Goal: Task Accomplishment & Management: Use online tool/utility

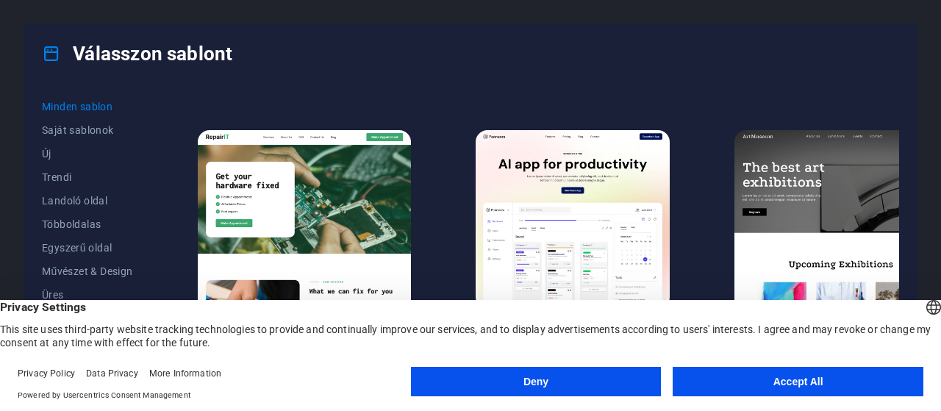
scroll to position [294, 0]
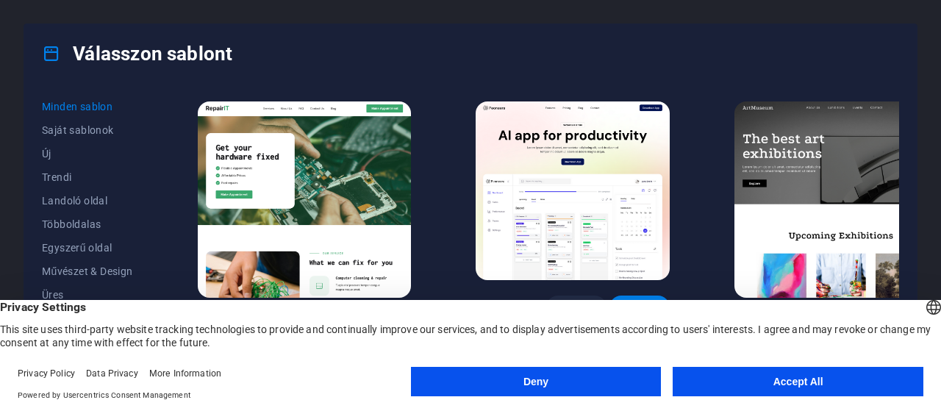
click at [581, 379] on button "Deny" at bounding box center [536, 381] width 251 height 29
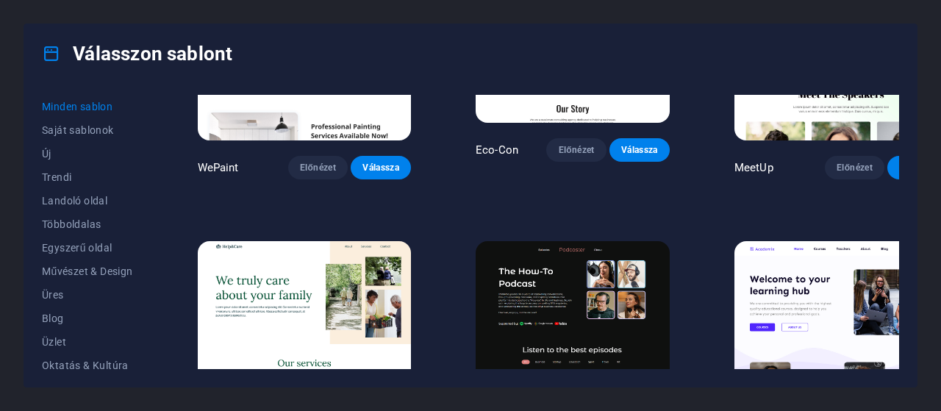
scroll to position [1103, 0]
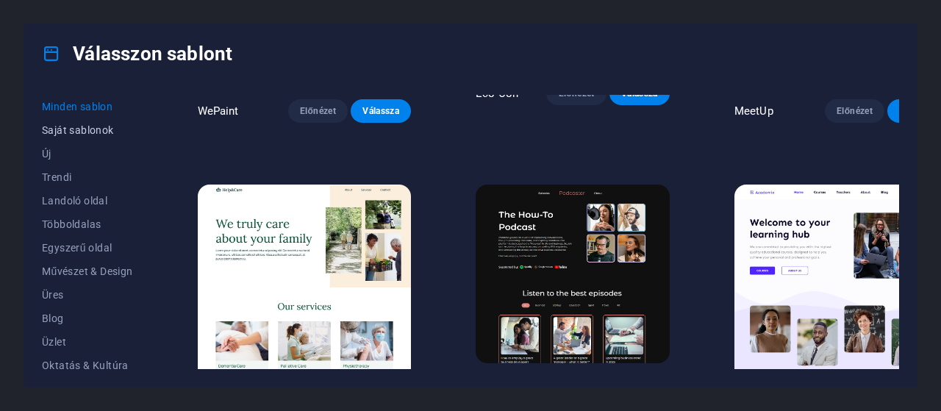
click at [56, 126] on span "Saját sablonok" at bounding box center [87, 130] width 91 height 12
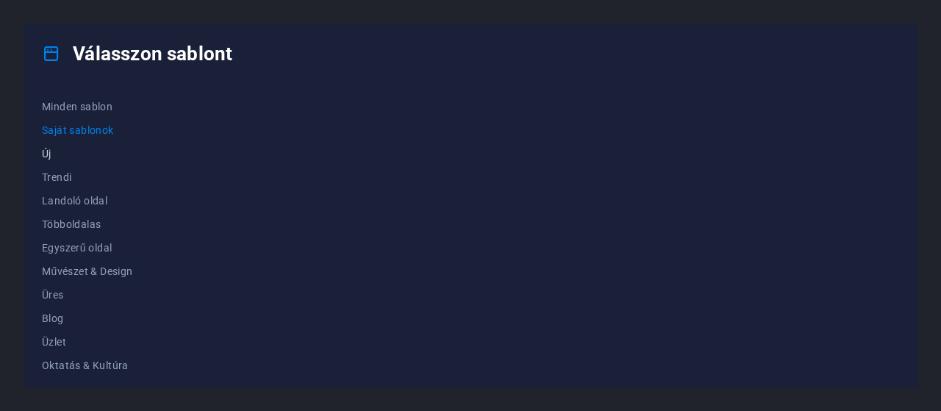
click at [65, 149] on span "Új" at bounding box center [87, 154] width 91 height 12
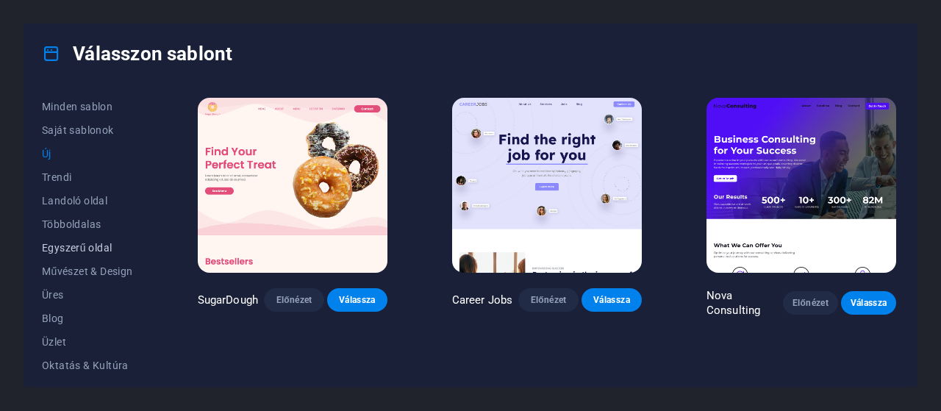
click at [88, 249] on span "Egyszerű oldal" at bounding box center [87, 248] width 91 height 12
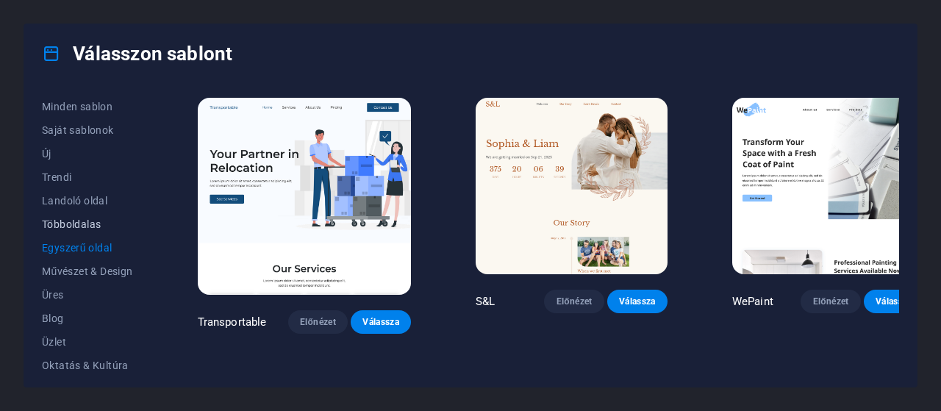
click at [74, 226] on span "Többoldalas" at bounding box center [87, 224] width 91 height 12
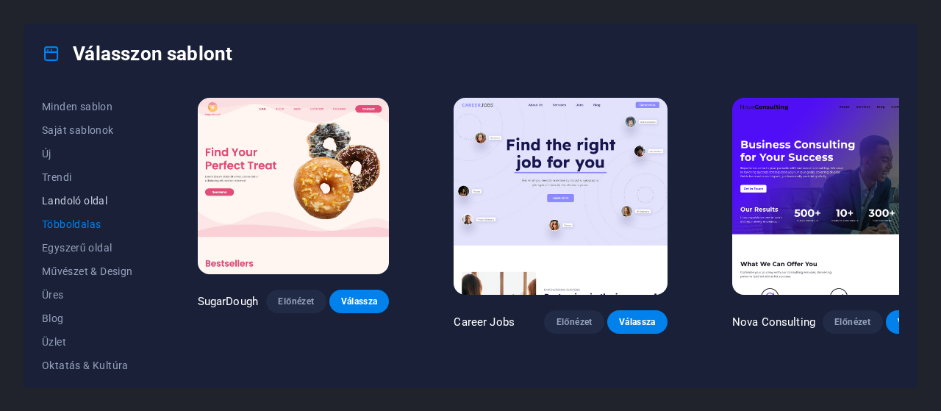
click at [82, 202] on span "Landoló oldal" at bounding box center [87, 201] width 91 height 12
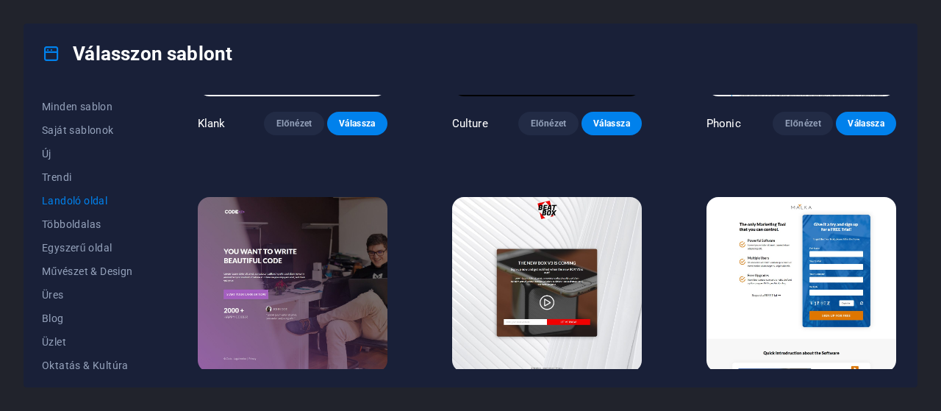
scroll to position [221, 0]
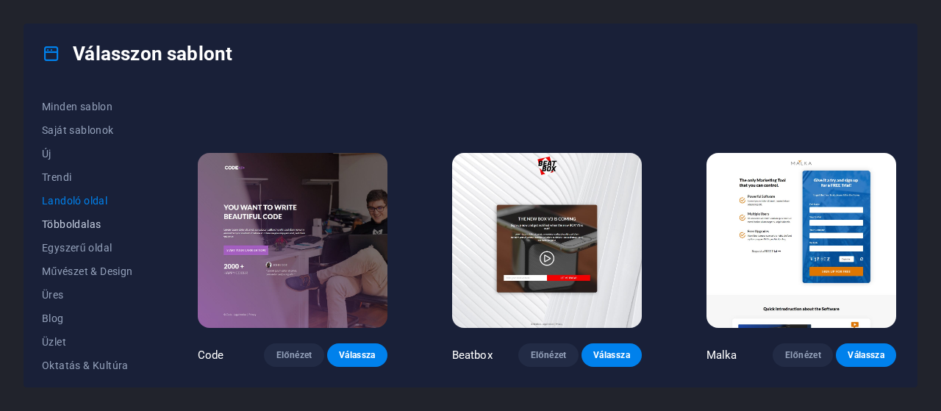
click at [97, 226] on span "Többoldalas" at bounding box center [87, 224] width 91 height 12
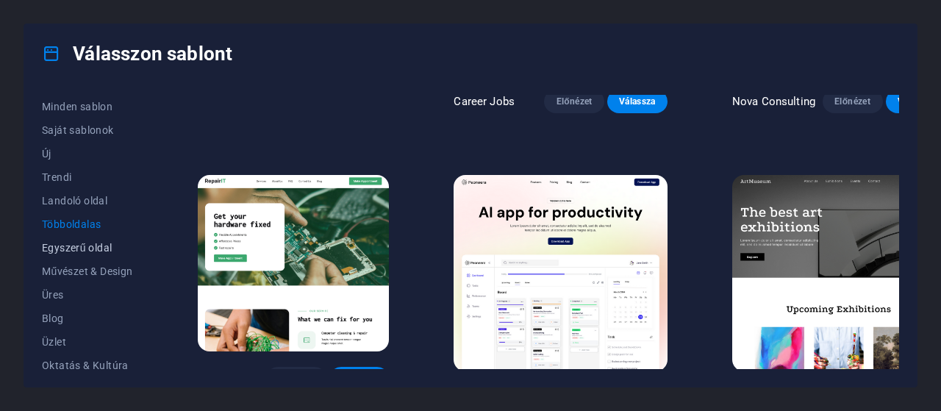
click at [94, 242] on span "Egyszerű oldal" at bounding box center [87, 248] width 91 height 12
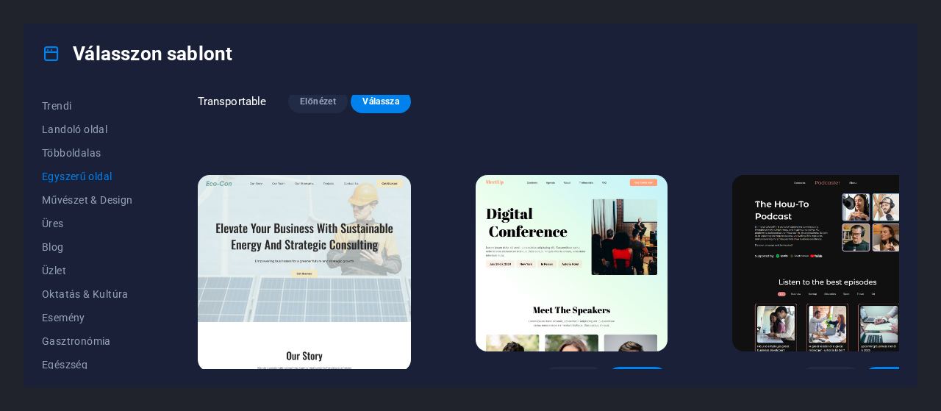
scroll to position [74, 0]
click at [97, 210] on button "Üres" at bounding box center [87, 222] width 91 height 24
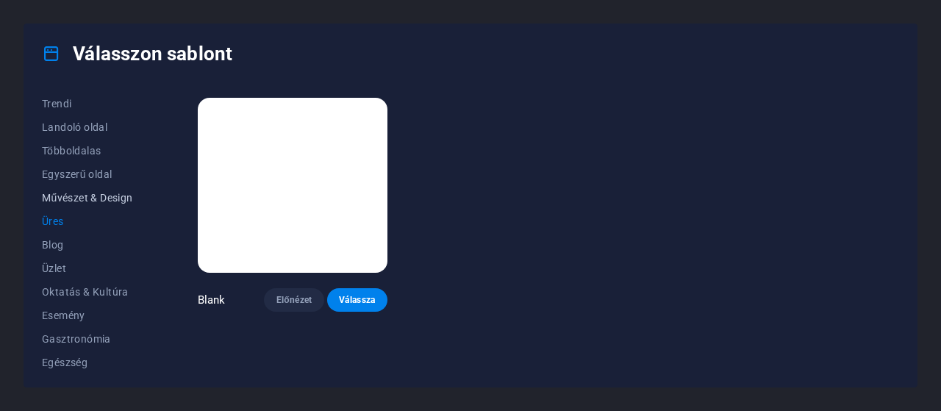
click at [98, 202] on span "Művészet & Design" at bounding box center [87, 198] width 91 height 12
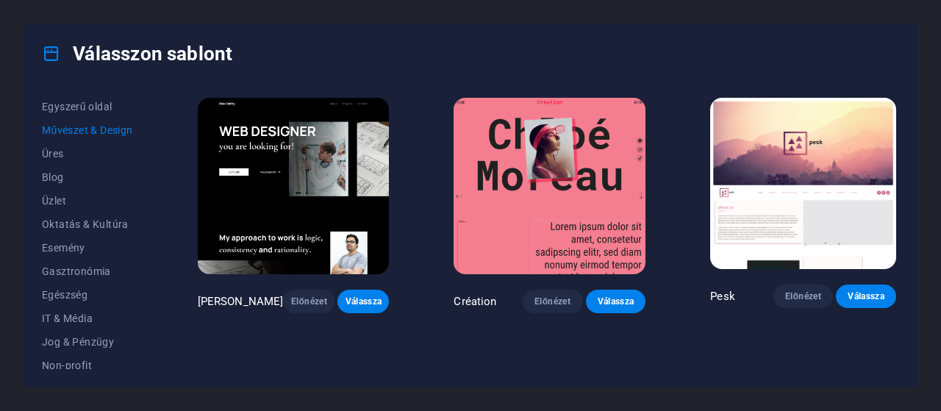
scroll to position [147, 0]
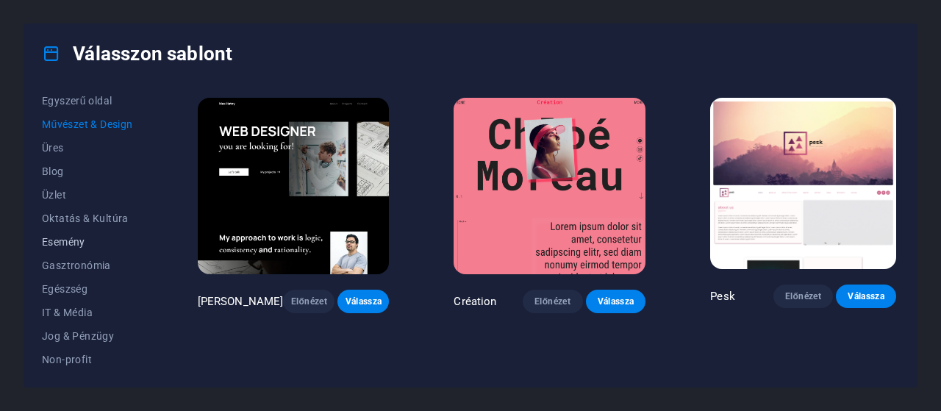
click at [85, 238] on span "Esemény" at bounding box center [87, 242] width 91 height 12
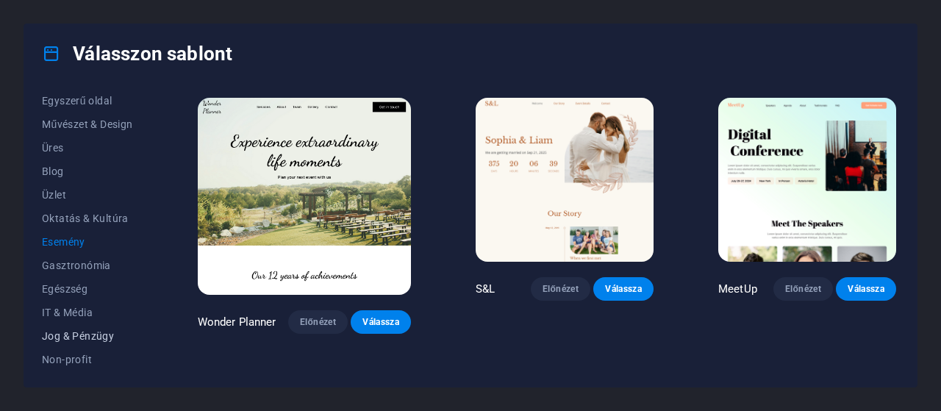
click at [88, 324] on button "Jog & Pénzügy" at bounding box center [87, 336] width 91 height 24
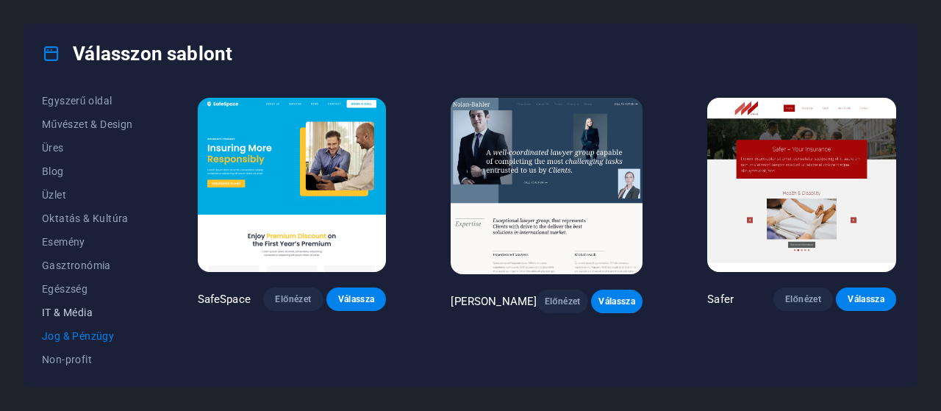
click at [86, 314] on span "IT & Média" at bounding box center [87, 313] width 91 height 12
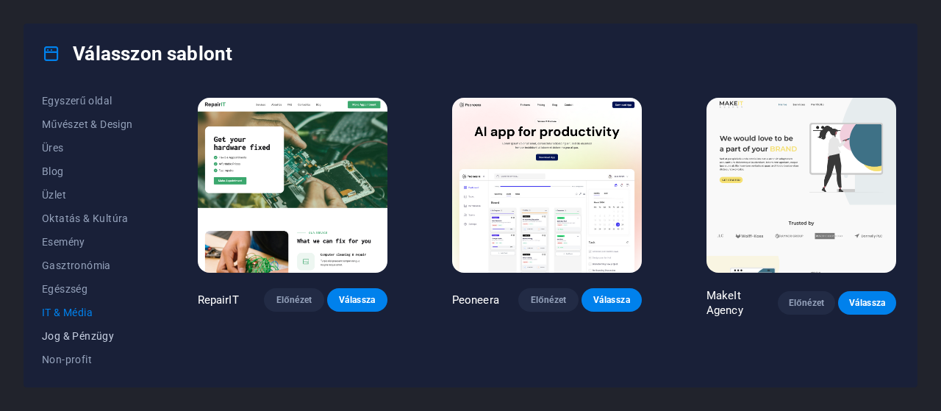
click at [86, 327] on button "Jog & Pénzügy" at bounding box center [87, 336] width 91 height 24
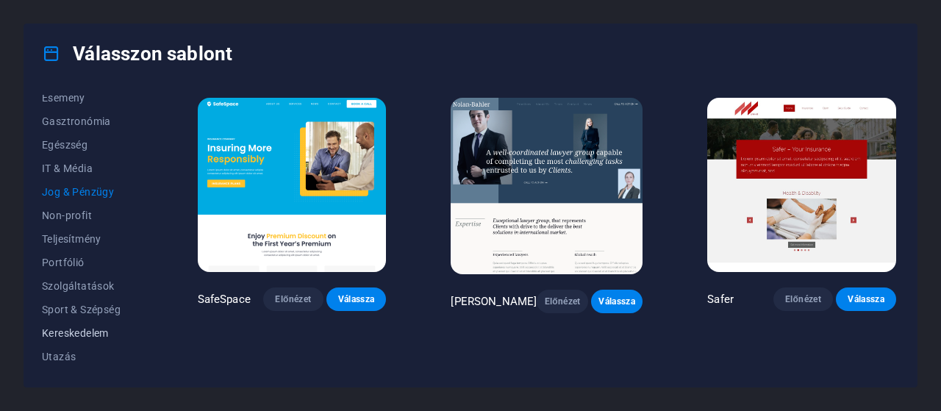
scroll to position [294, 0]
click at [79, 217] on span "Non-profit" at bounding box center [87, 213] width 91 height 12
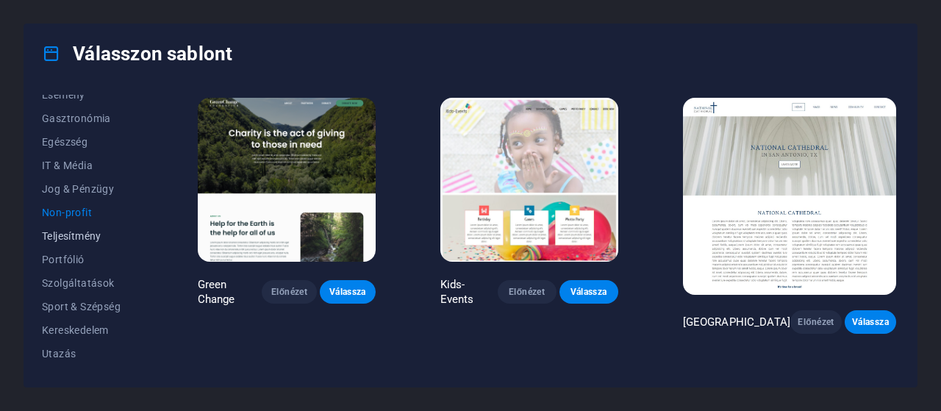
click at [79, 235] on span "Teljesítmény" at bounding box center [87, 236] width 91 height 12
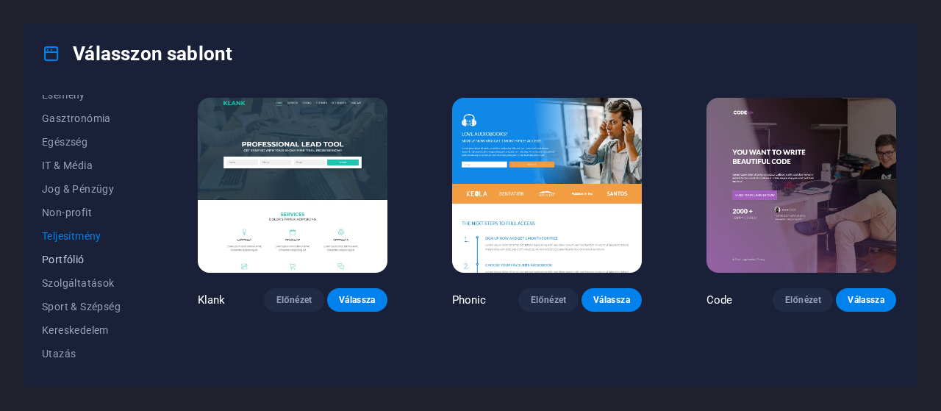
click at [77, 254] on span "Portfólió" at bounding box center [87, 260] width 91 height 12
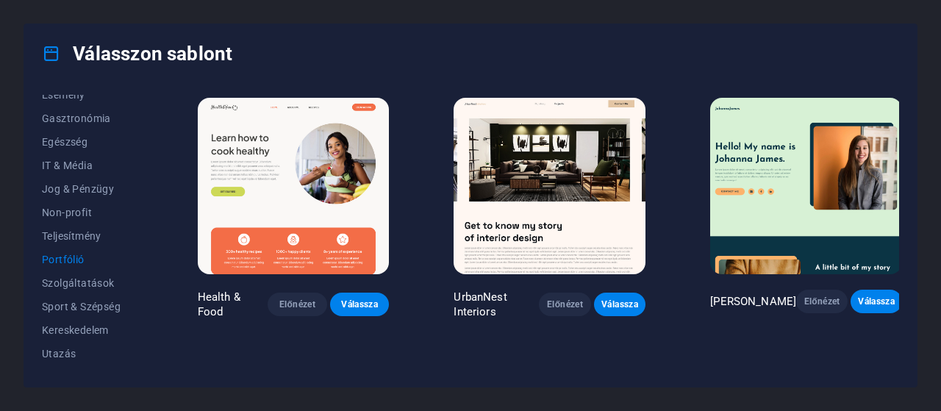
scroll to position [0, 0]
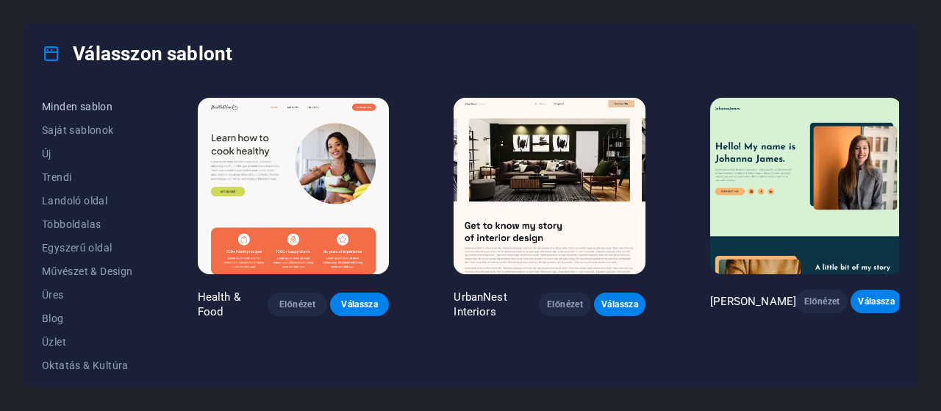
click at [69, 104] on span "Minden sablon" at bounding box center [87, 107] width 91 height 12
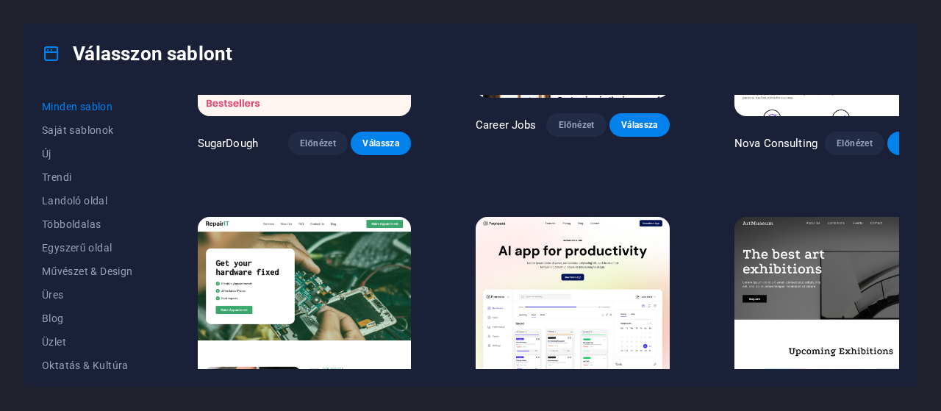
scroll to position [221, 0]
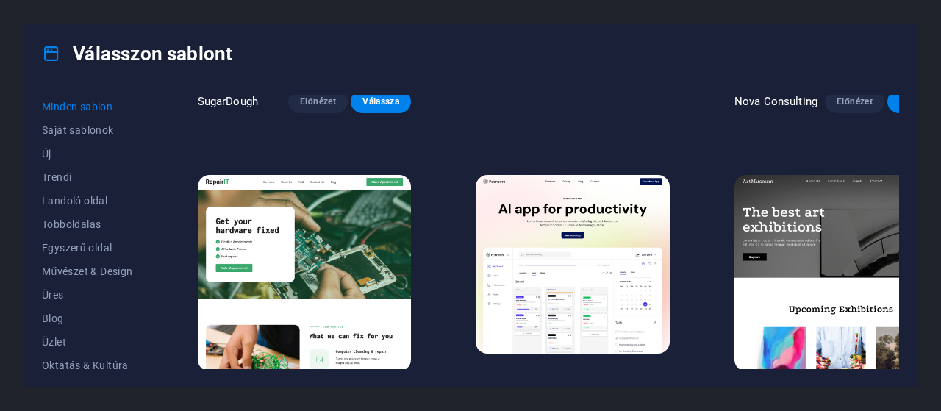
click at [837, 393] on span "Előnézet" at bounding box center [855, 399] width 37 height 12
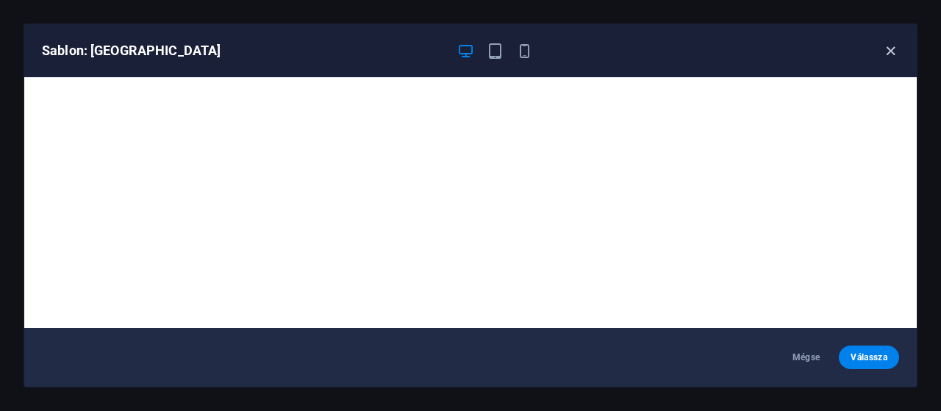
click at [897, 43] on icon "button" at bounding box center [890, 51] width 17 height 17
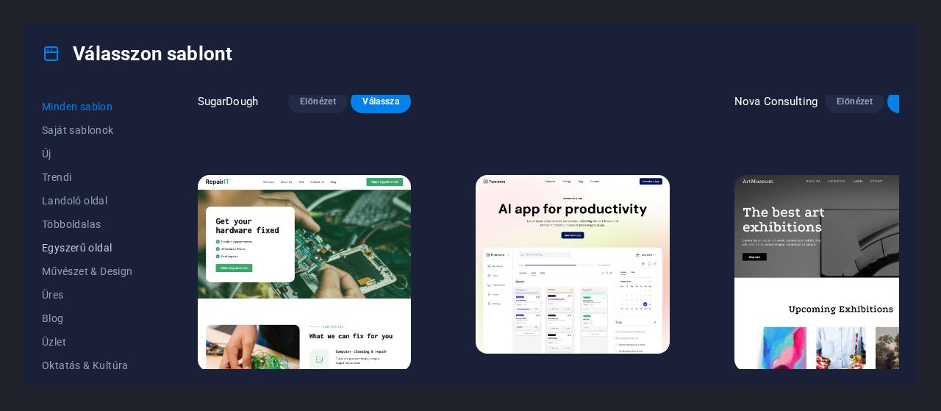
click at [80, 250] on span "Egyszerű oldal" at bounding box center [87, 248] width 91 height 12
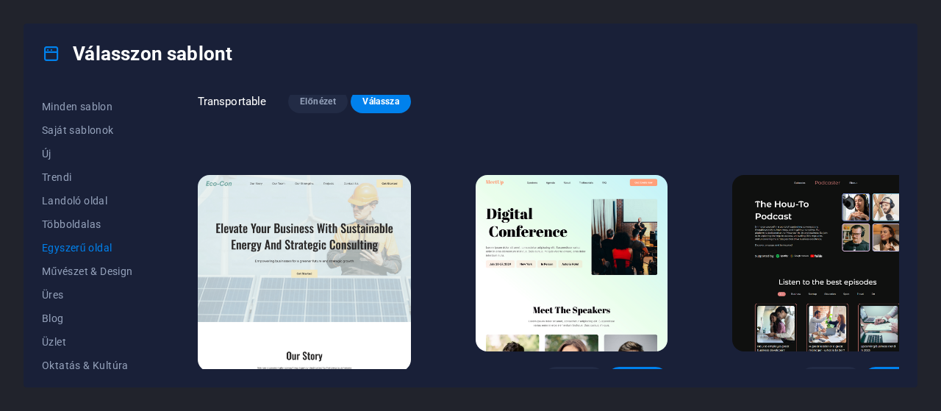
click at [310, 393] on span "Előnézet" at bounding box center [318, 399] width 37 height 12
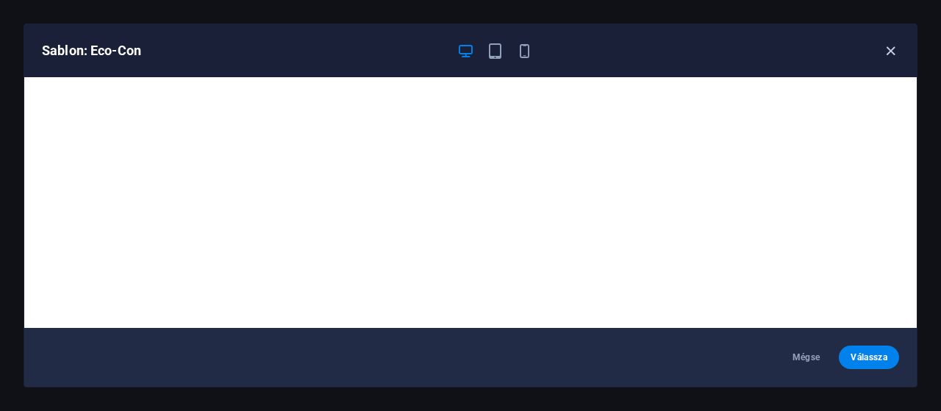
click at [896, 51] on icon "button" at bounding box center [890, 51] width 17 height 17
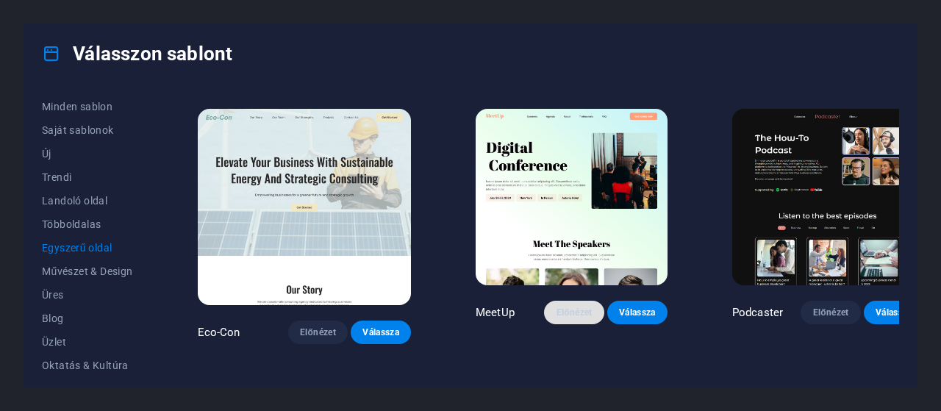
scroll to position [294, 0]
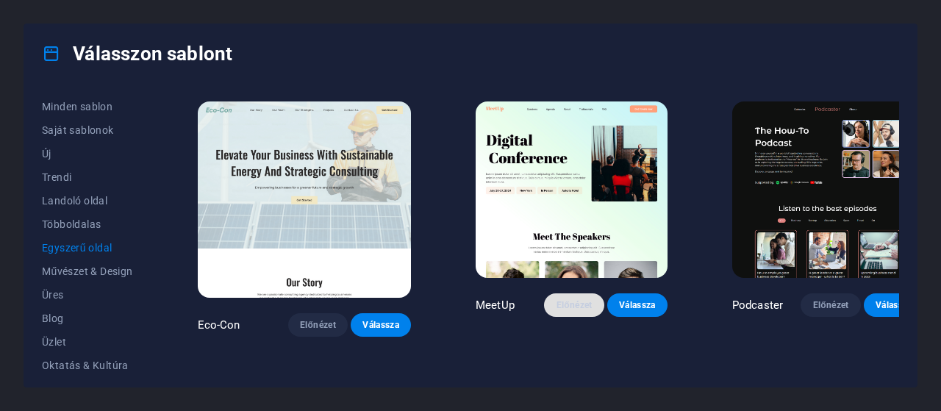
click at [556, 299] on span "Előnézet" at bounding box center [574, 305] width 37 height 12
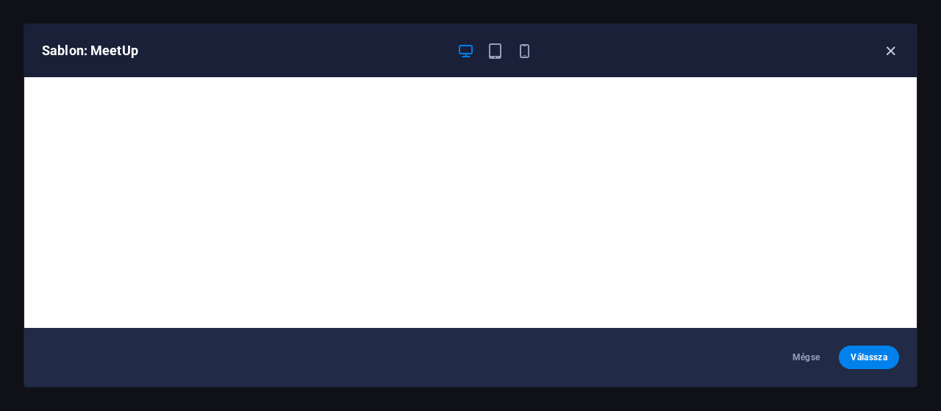
click at [890, 50] on icon "button" at bounding box center [890, 51] width 17 height 17
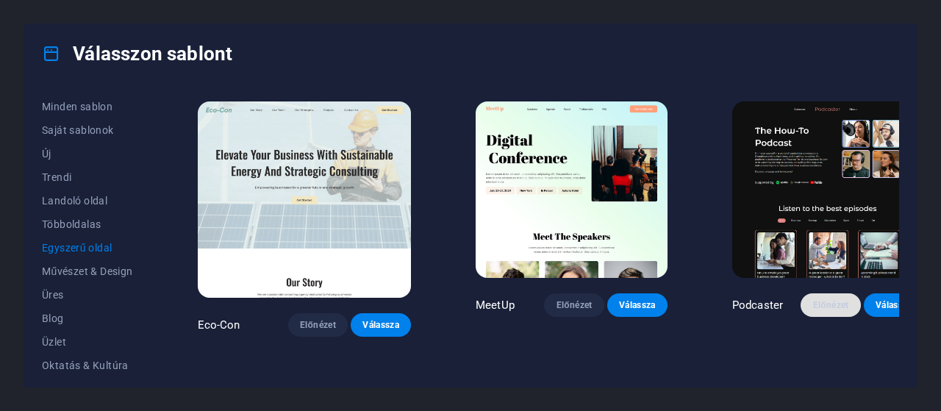
click at [813, 299] on span "Előnézet" at bounding box center [831, 305] width 37 height 12
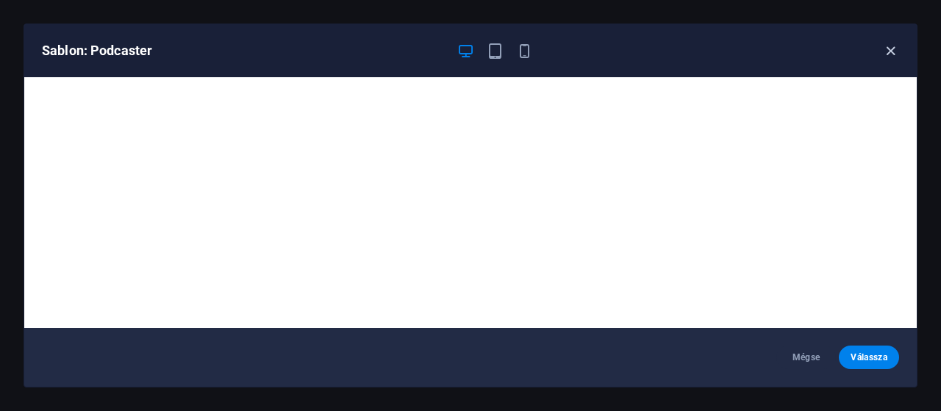
click at [892, 51] on icon "button" at bounding box center [890, 51] width 17 height 17
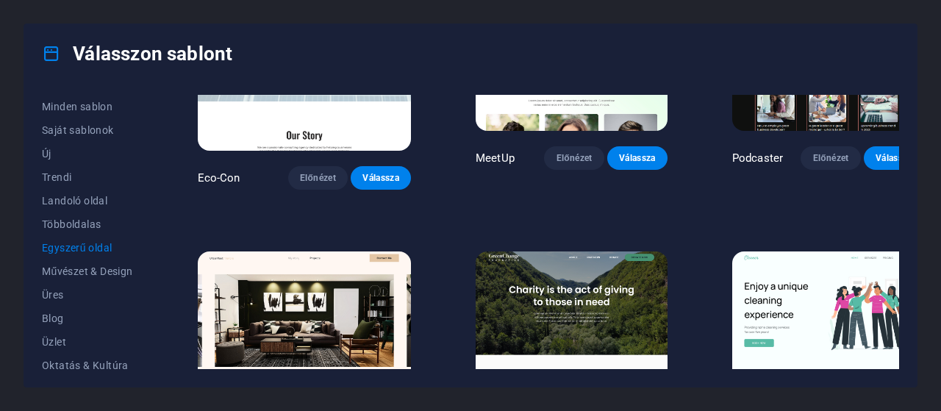
scroll to position [588, 0]
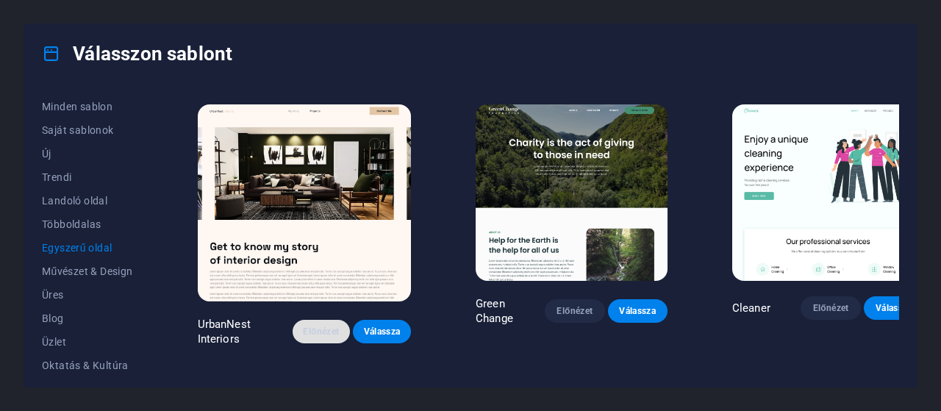
click at [293, 320] on button "Előnézet" at bounding box center [322, 332] width 58 height 24
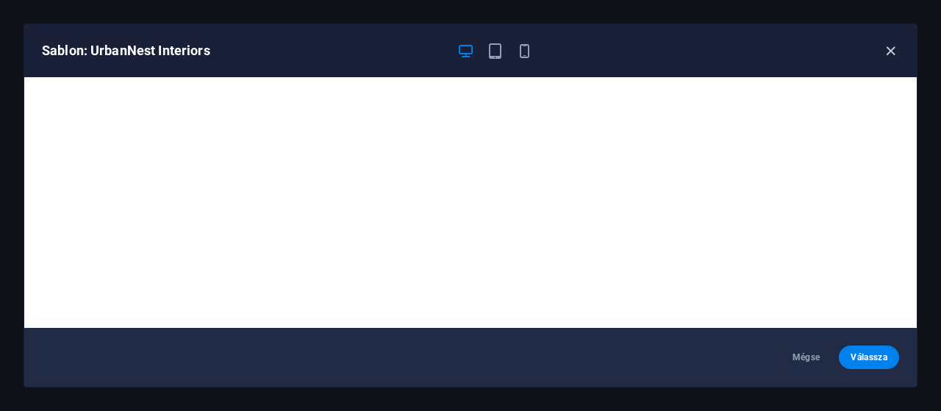
click at [893, 49] on icon "button" at bounding box center [890, 51] width 17 height 17
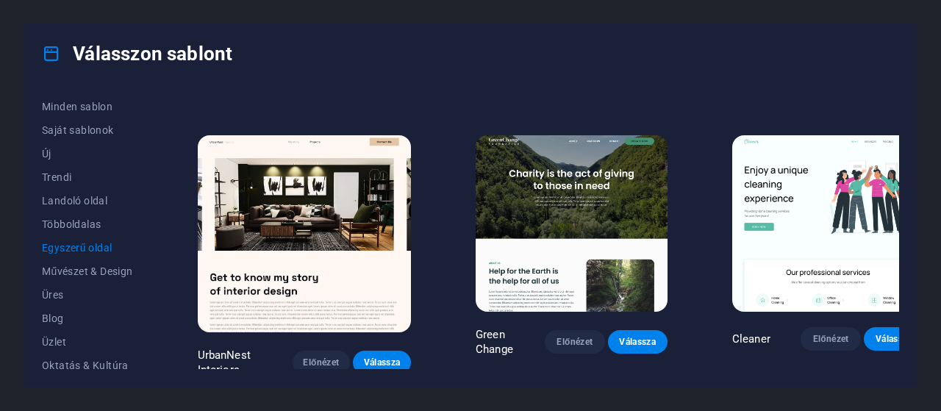
scroll to position [515, 0]
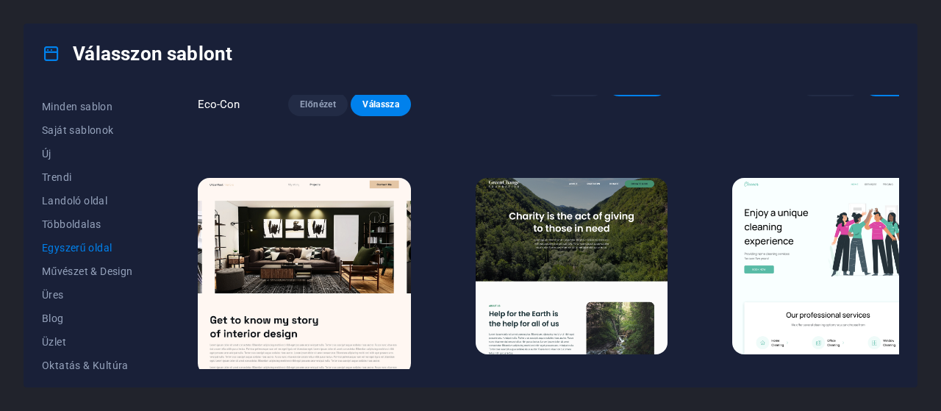
click at [811, 370] on button "Előnézet" at bounding box center [831, 382] width 60 height 24
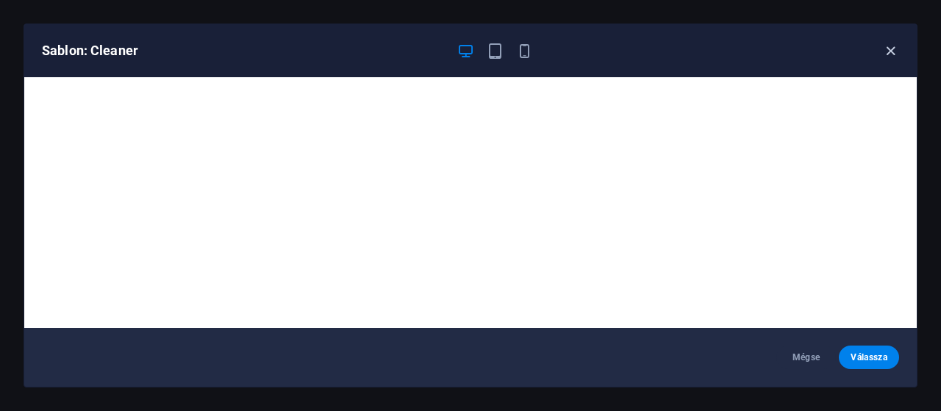
click at [897, 51] on icon "button" at bounding box center [890, 51] width 17 height 17
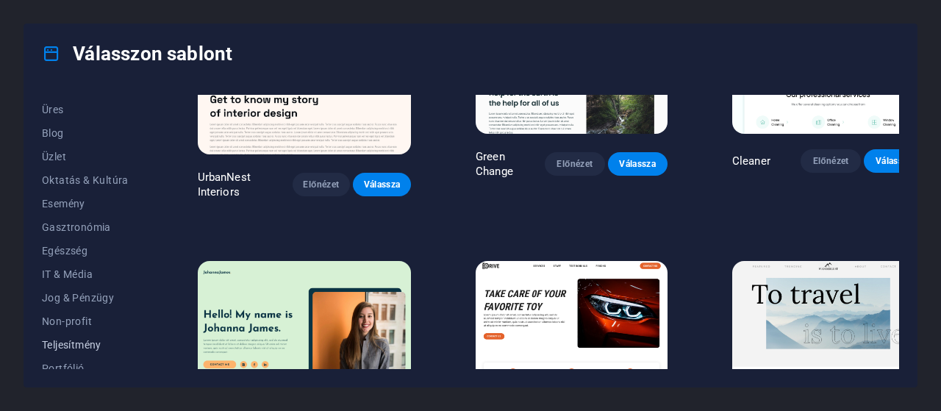
scroll to position [147, 0]
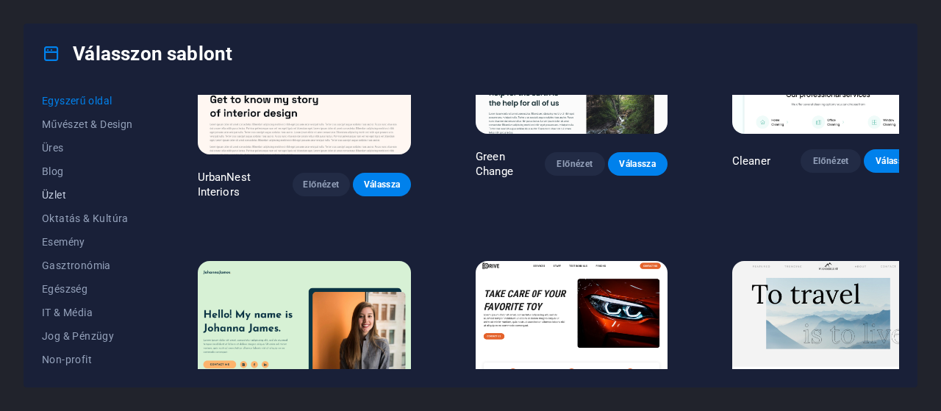
click at [66, 199] on span "Üzlet" at bounding box center [87, 195] width 91 height 12
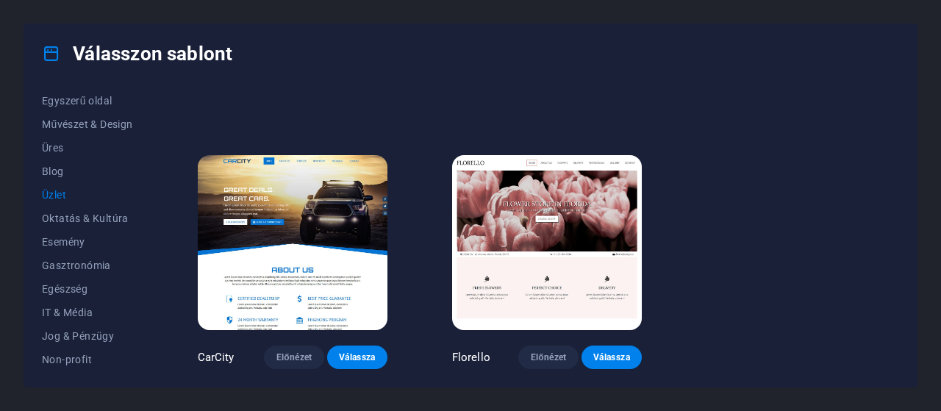
scroll to position [219, 0]
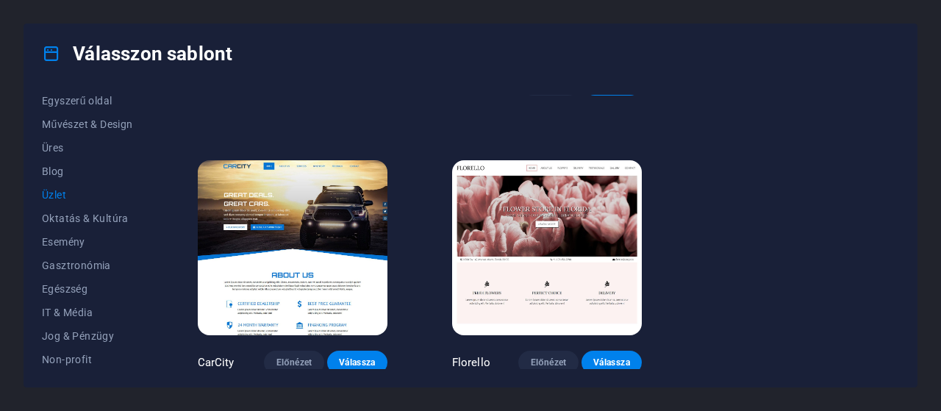
click at [524, 291] on img at bounding box center [547, 247] width 190 height 175
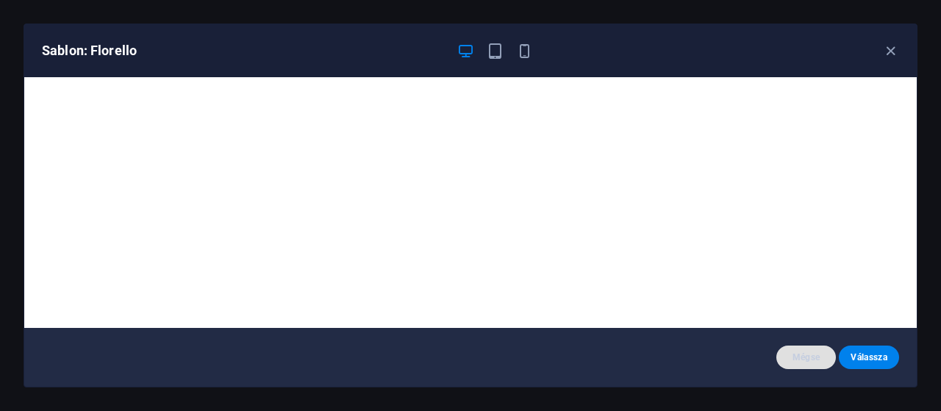
click at [812, 357] on span "Mégse" at bounding box center [806, 358] width 37 height 12
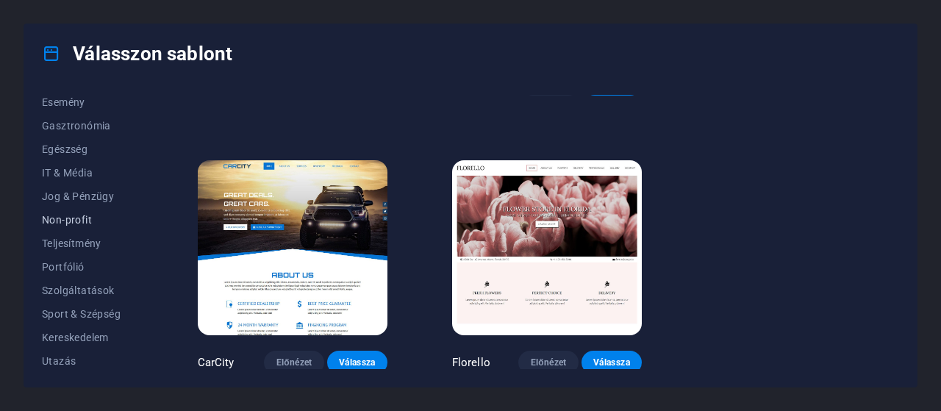
scroll to position [313, 0]
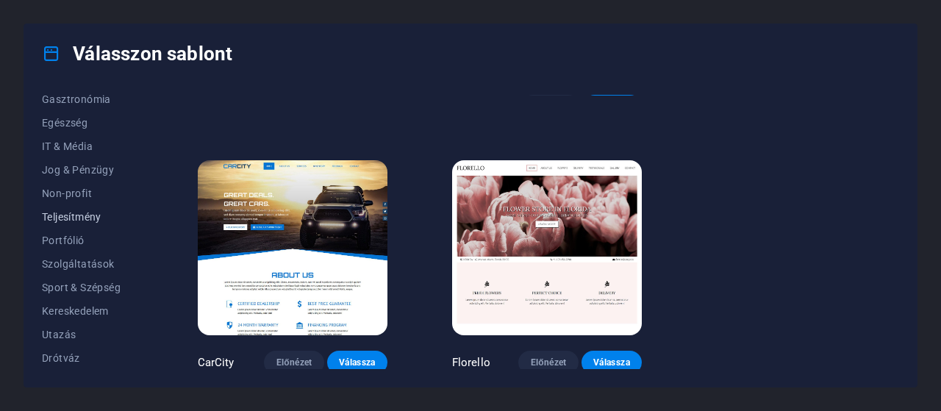
click at [80, 222] on button "Teljesítmény" at bounding box center [87, 217] width 91 height 24
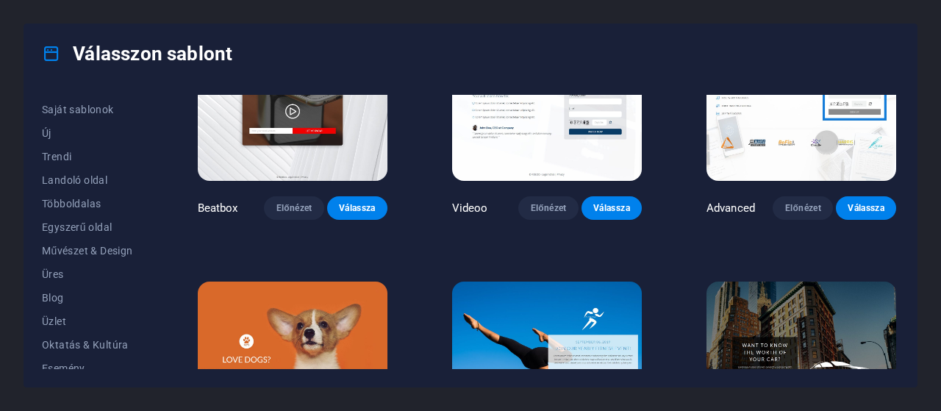
scroll to position [0, 0]
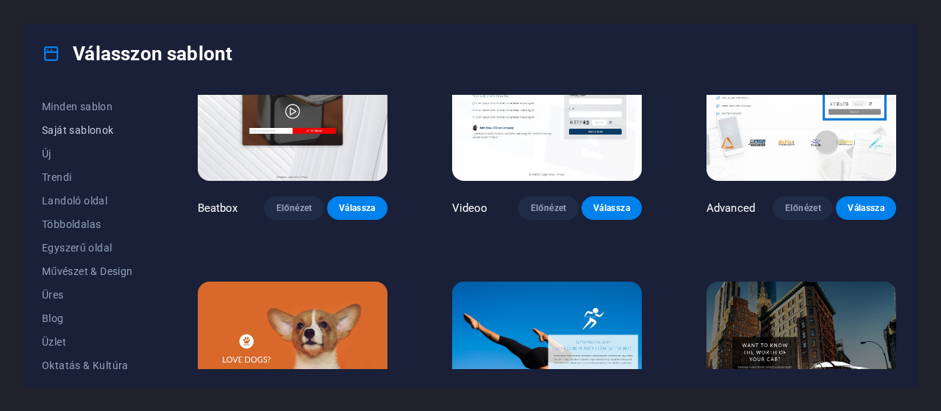
drag, startPoint x: 84, startPoint y: 105, endPoint x: 43, endPoint y: 140, distance: 53.8
click at [84, 106] on span "Minden sablon" at bounding box center [87, 107] width 91 height 12
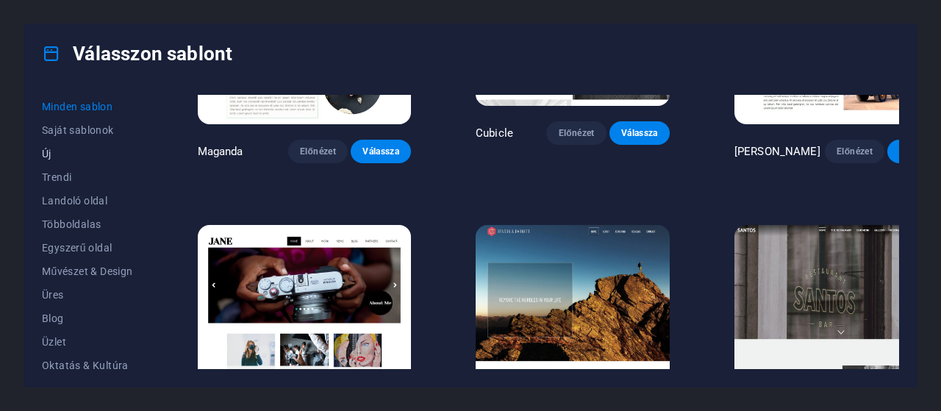
click at [43, 152] on span "Új" at bounding box center [87, 154] width 91 height 12
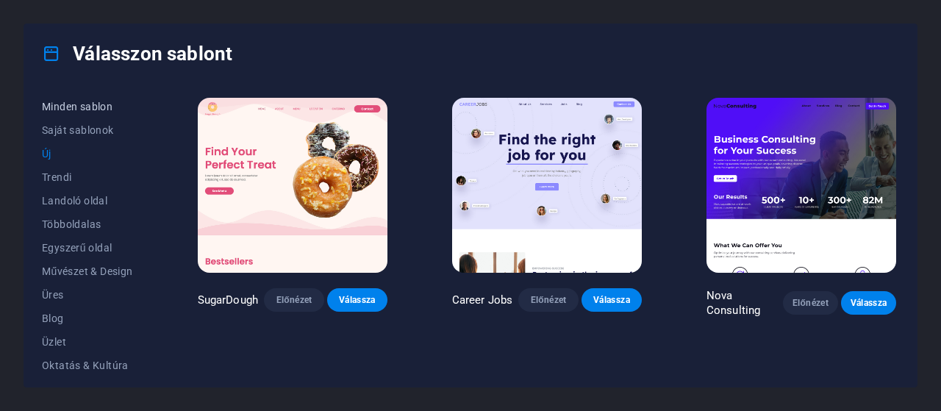
click at [76, 106] on span "Minden sablon" at bounding box center [87, 107] width 91 height 12
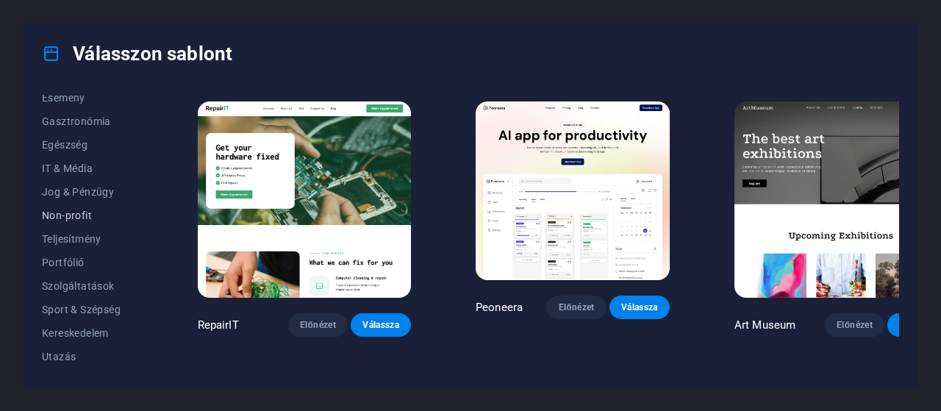
scroll to position [313, 0]
click at [0, 274] on div "Válasszon sablont Minden sablon Saját sablonok Új Trendi Landoló oldal Többolda…" at bounding box center [470, 205] width 941 height 411
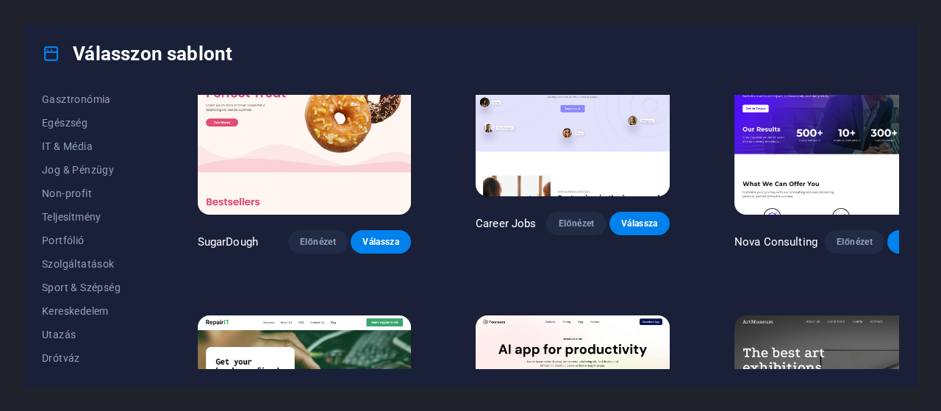
scroll to position [0, 0]
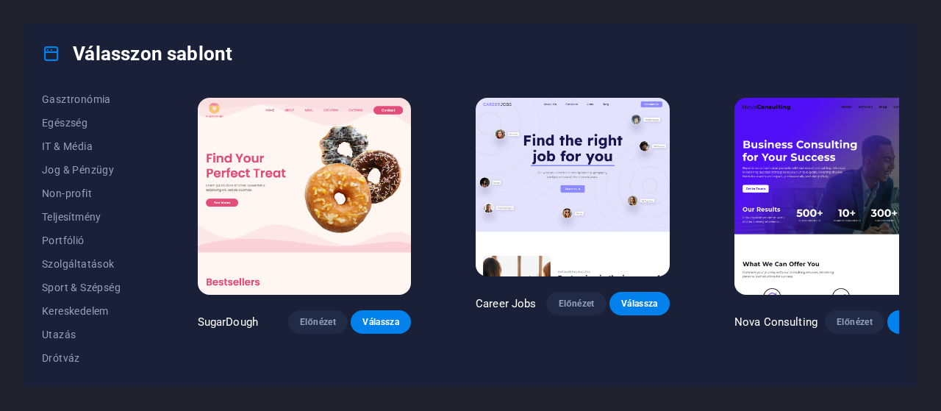
click at [49, 45] on icon at bounding box center [51, 53] width 19 height 19
click at [4, 108] on div "Válasszon sablont Minden sablon Saját sablonok Új Trendi Landoló oldal Többolda…" at bounding box center [470, 205] width 941 height 411
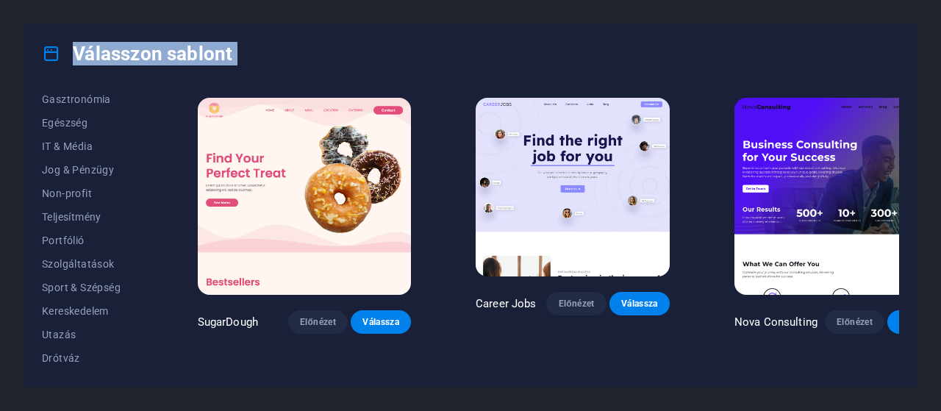
click at [65, 73] on div "Válasszon sablont" at bounding box center [470, 53] width 893 height 59
click at [295, 202] on img at bounding box center [304, 196] width 213 height 197
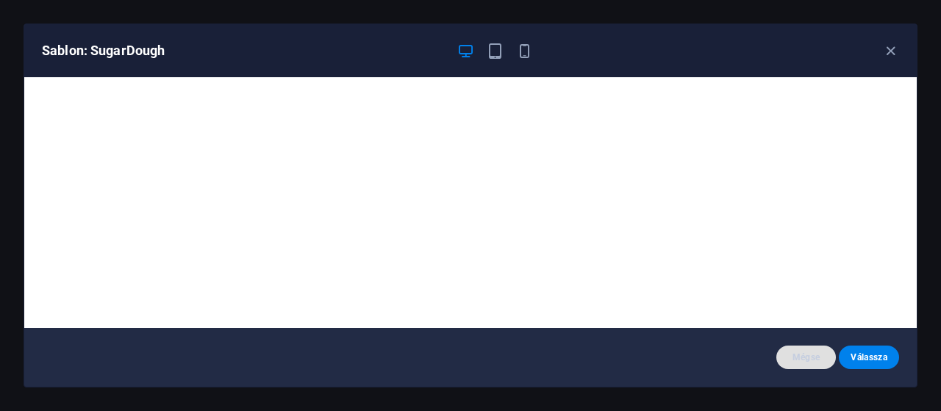
click at [791, 352] on span "Mégse" at bounding box center [806, 358] width 37 height 12
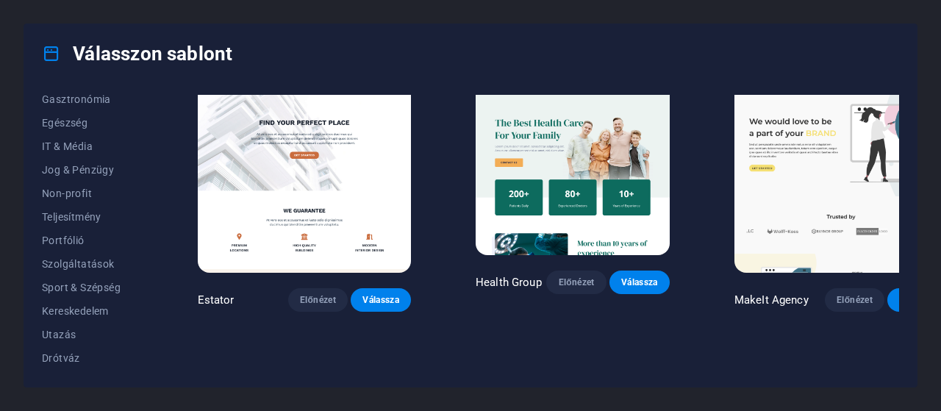
scroll to position [3015, 0]
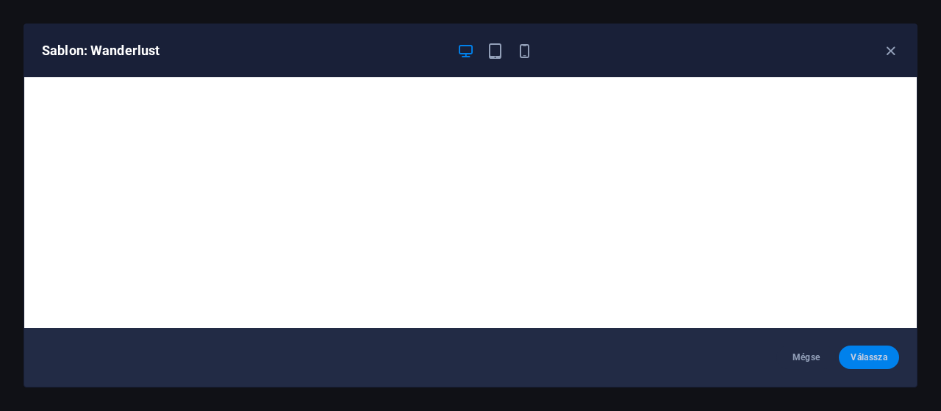
click at [868, 357] on span "Válassza" at bounding box center [869, 358] width 37 height 12
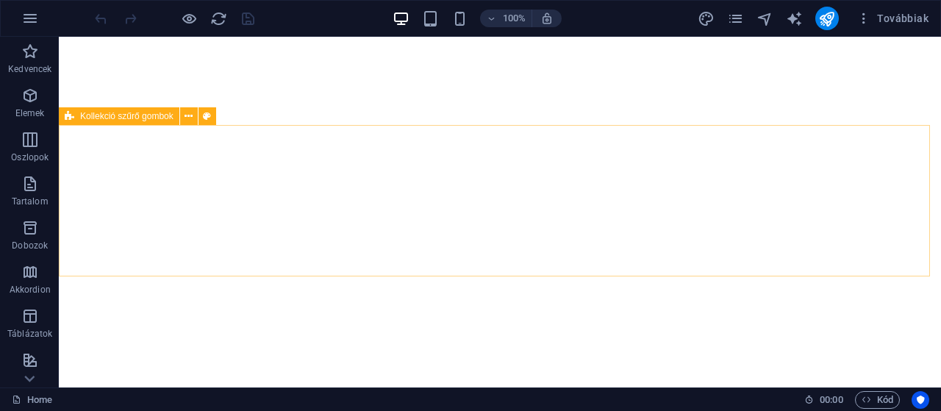
click at [85, 114] on span "Kollekció szűrő gombok" at bounding box center [126, 116] width 93 height 9
click at [193, 118] on button at bounding box center [189, 116] width 18 height 18
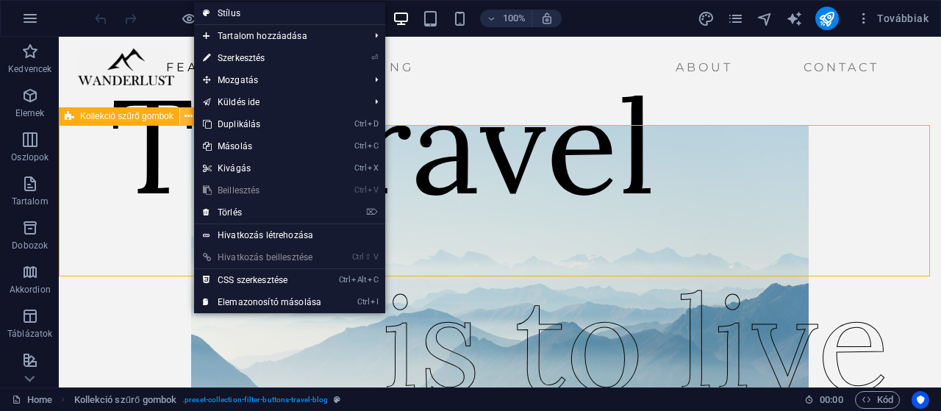
scroll to position [441, 0]
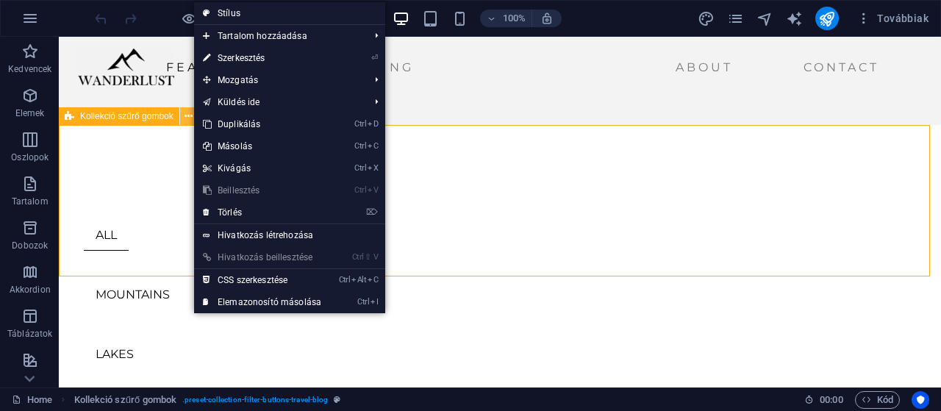
click at [193, 118] on button at bounding box center [189, 116] width 18 height 18
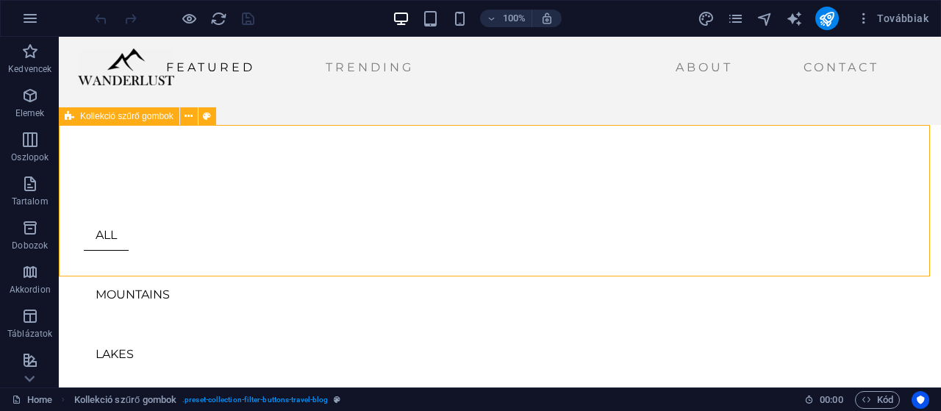
click at [68, 120] on icon at bounding box center [70, 116] width 10 height 18
click at [210, 120] on icon at bounding box center [207, 116] width 8 height 15
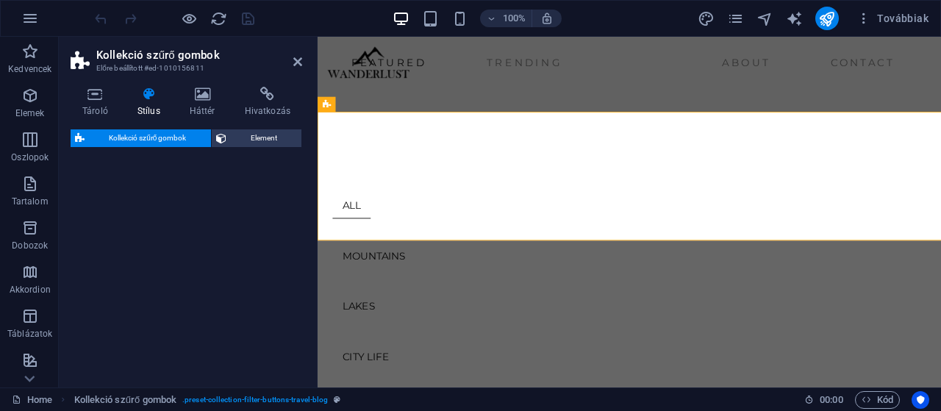
select select "rem"
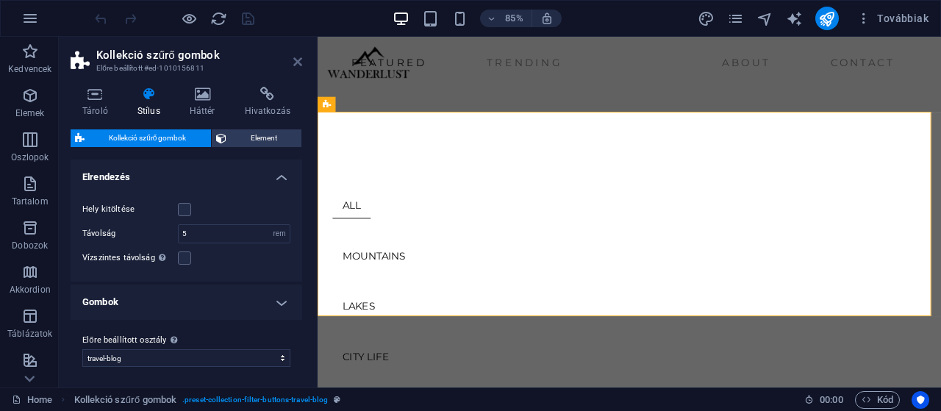
click at [300, 60] on icon at bounding box center [297, 62] width 9 height 12
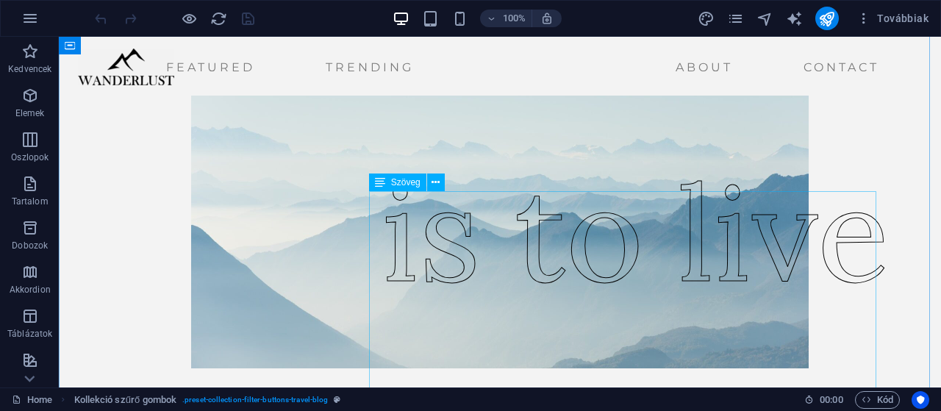
scroll to position [0, 0]
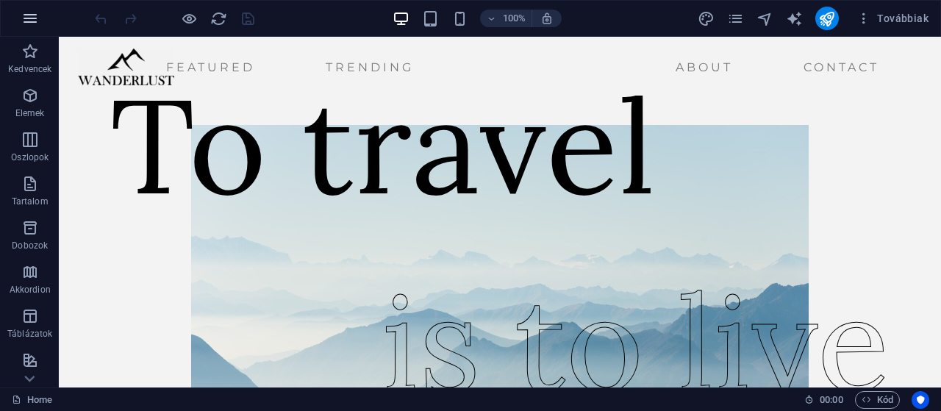
click at [28, 17] on icon "button" at bounding box center [30, 19] width 18 height 18
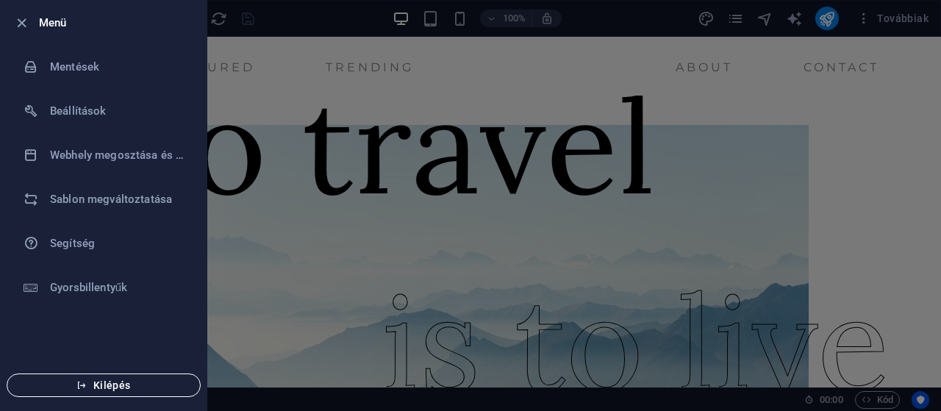
click at [121, 388] on span "Kilépés" at bounding box center [103, 385] width 169 height 12
click at [108, 390] on span "Kilépés" at bounding box center [103, 385] width 169 height 12
